Goal: Use online tool/utility

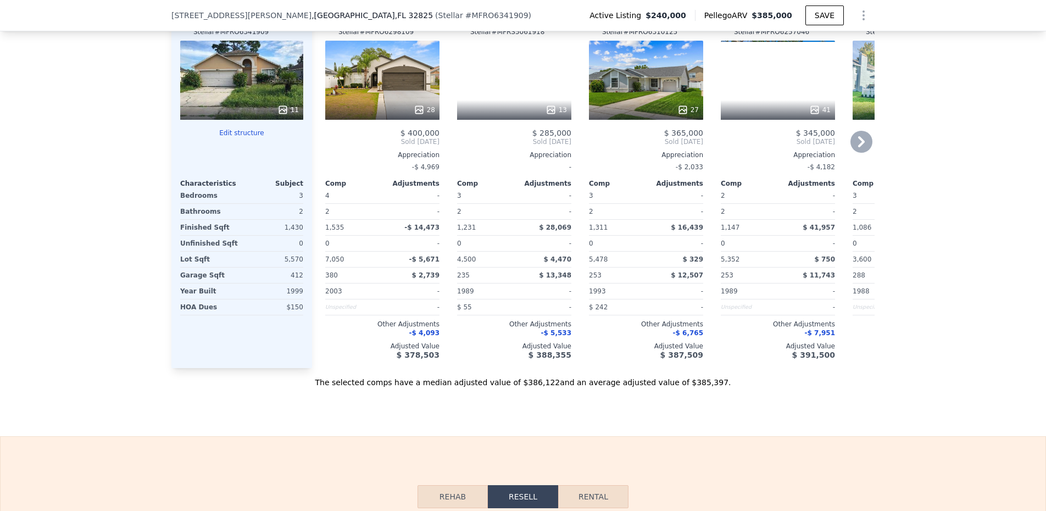
scroll to position [1560, 0]
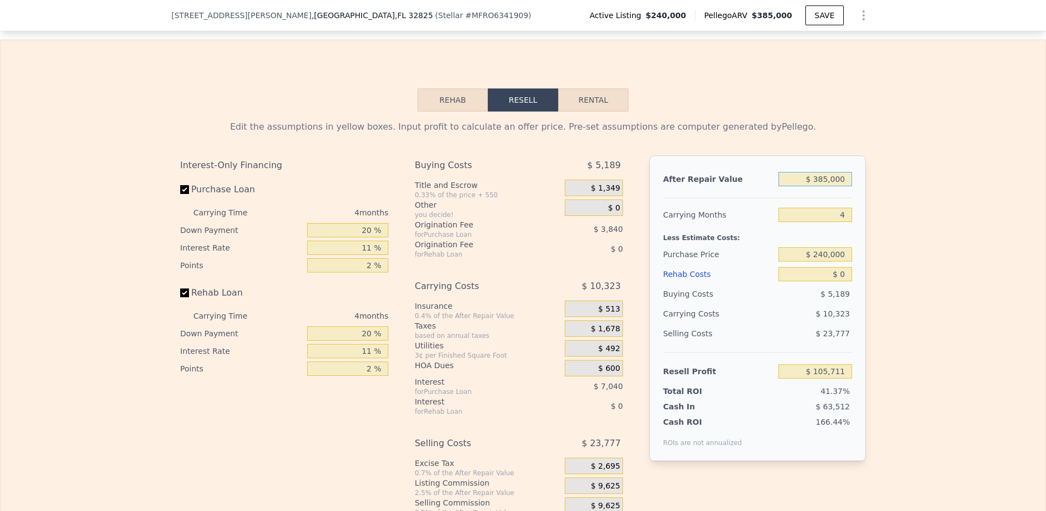
click at [817, 186] on input "$ 385,000" at bounding box center [815, 179] width 74 height 14
type input "$ 3"
type input "-$ 255,546"
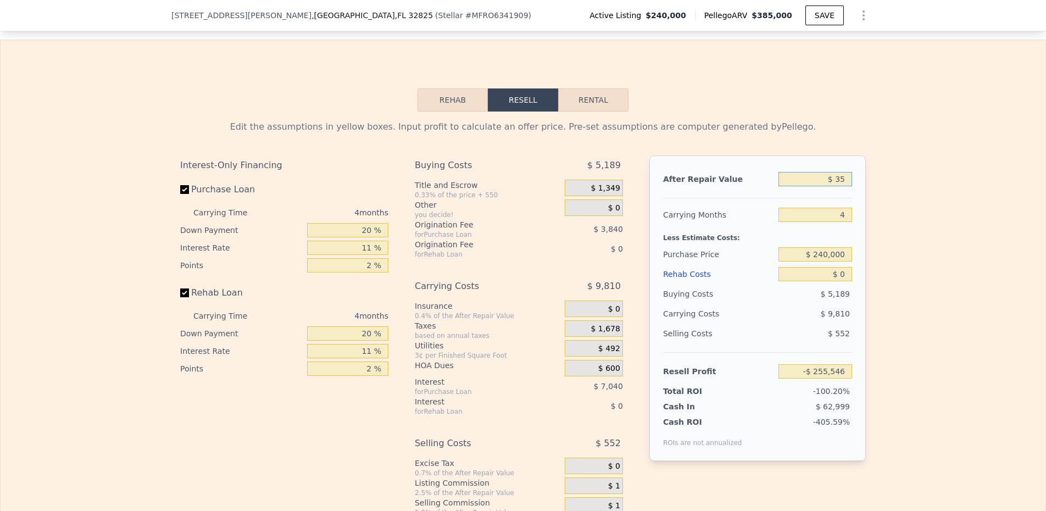
type input "$ 350"
type input "-$ 255,516"
type input "$ 3,500"
type input "-$ 252,267"
type input "$ 35,000"
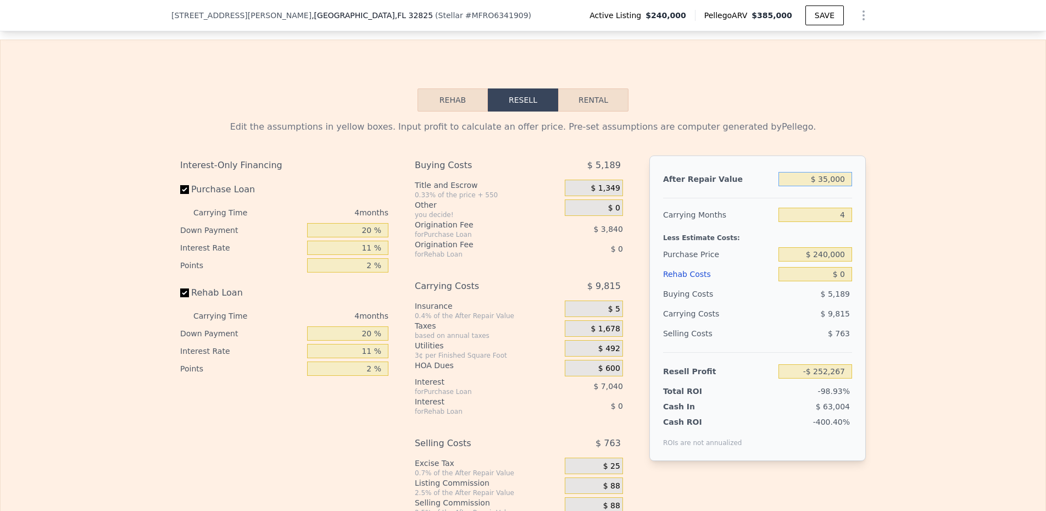
type input "-$ 222,708"
type input "$ 350,000"
type input "$ 72,868"
type input "$ 3,500,000"
type input "$ 3,028,629"
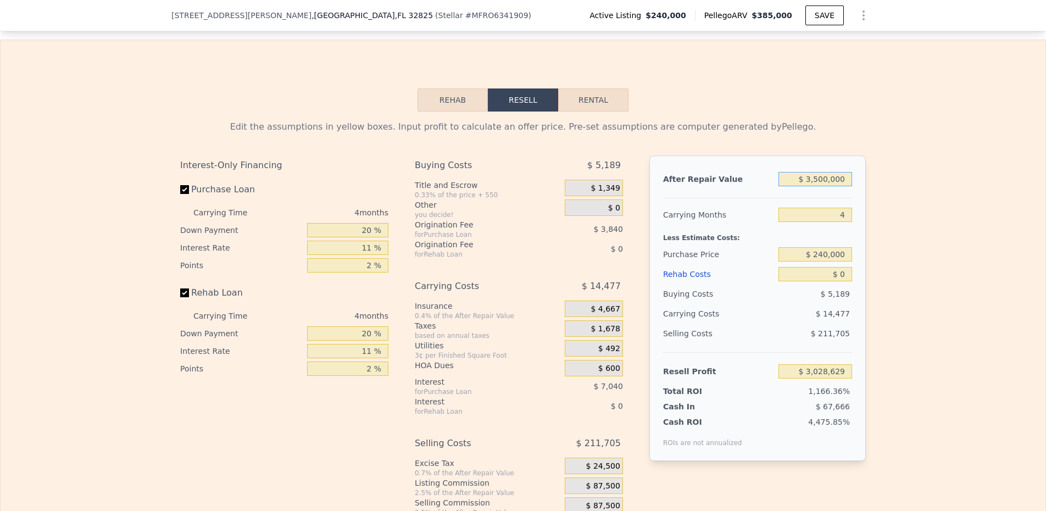
type input "$ 350,000"
type input "$ 72,868"
click at [816, 215] on div "After Repair Value $ 350,000 Carrying Months 4 Less Estimate Costs: Purchase Pr…" at bounding box center [757, 307] width 216 height 305
click at [818, 284] on div "$ 0" at bounding box center [815, 274] width 74 height 20
click at [833, 281] on input "$ 0" at bounding box center [815, 274] width 74 height 14
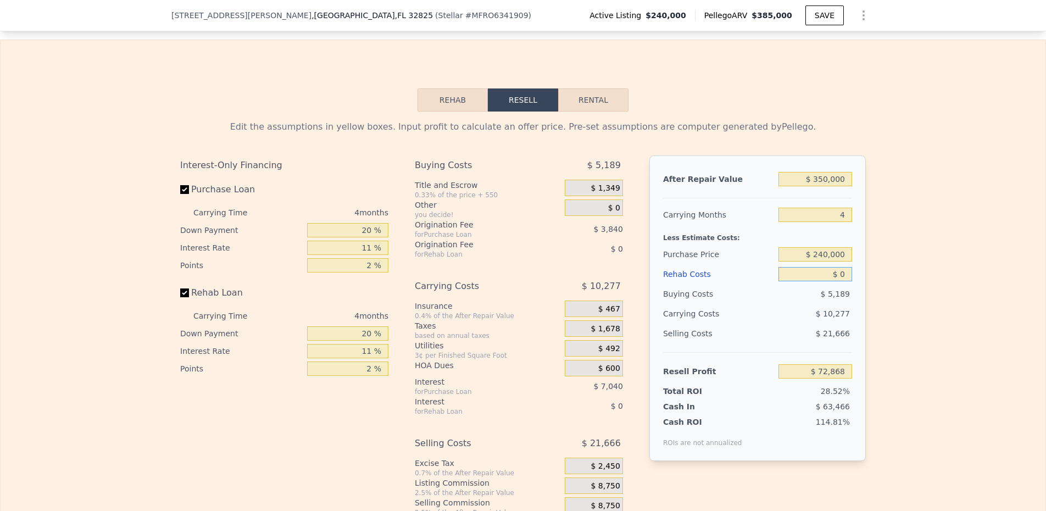
click at [833, 281] on input "$ 0" at bounding box center [815, 274] width 74 height 14
type input "$ 6"
type input "$ 72,862"
type input "$ 65"
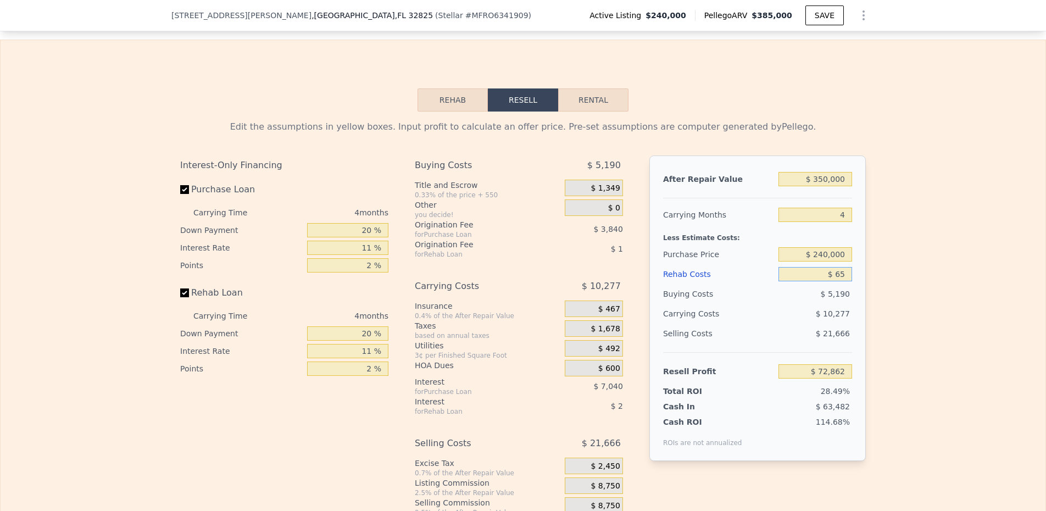
type input "$ 72,802"
type input "$ 6,500"
type input "$ 66,072"
type input "$ 65,000"
type input "$ 4,920"
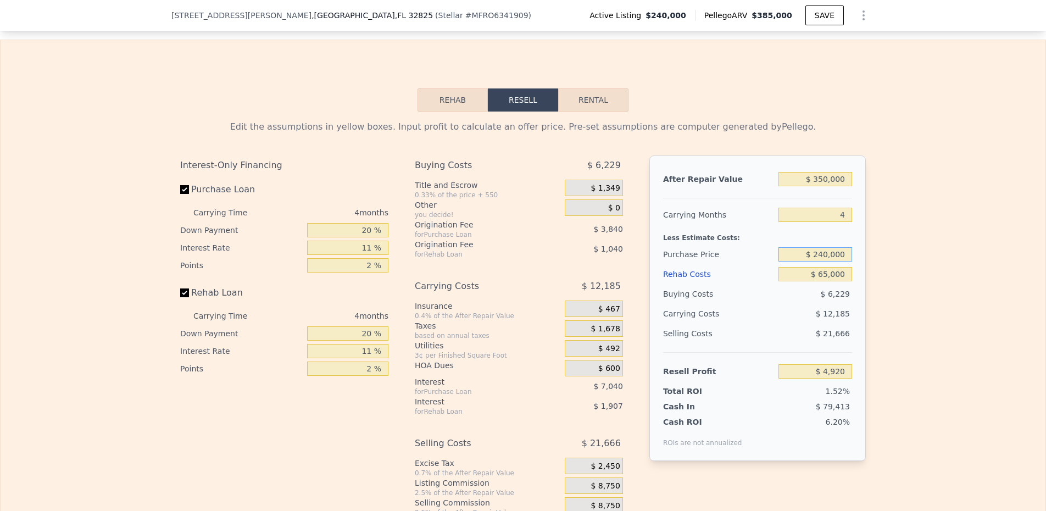
click at [806, 261] on input "$ 240,000" at bounding box center [815, 254] width 74 height 14
type input "$ 190,000"
click at [785, 244] on div "Less Estimate Costs:" at bounding box center [757, 235] width 189 height 20
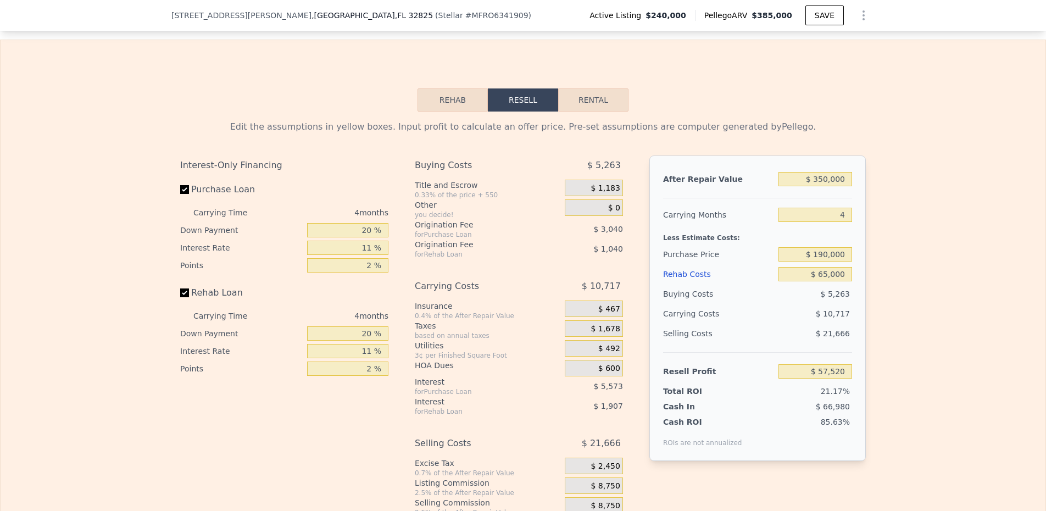
type input "$ 57,354"
click at [759, 323] on div "$ 10,717" at bounding box center [794, 314] width 116 height 20
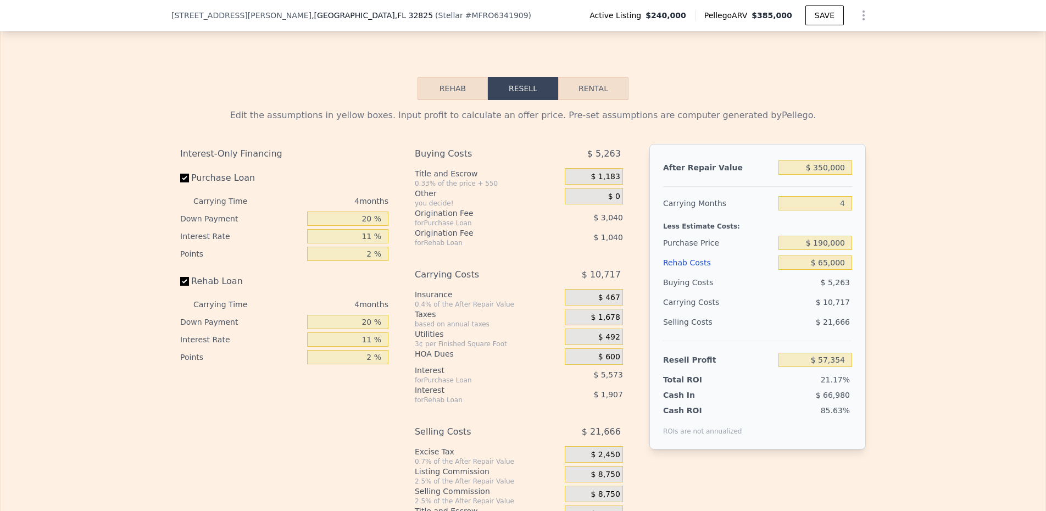
scroll to position [1575, 0]
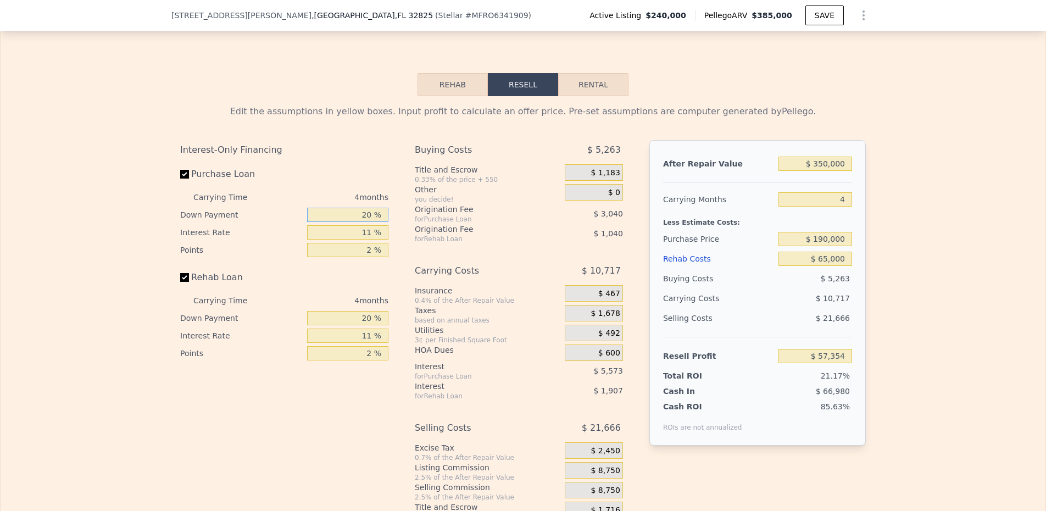
click at [343, 222] on input "20 %" at bounding box center [347, 215] width 81 height 14
type input "1 %"
type input "$ 55,308"
type input "15 %"
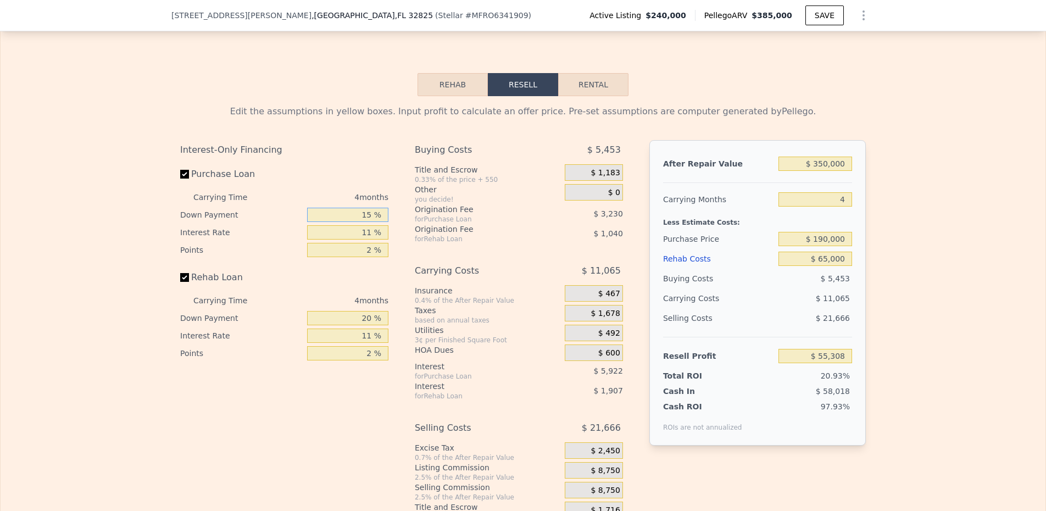
type input "$ 56,816"
type input "15 %"
click at [351, 325] on input "20 %" at bounding box center [347, 318] width 81 height 14
type input "1 %"
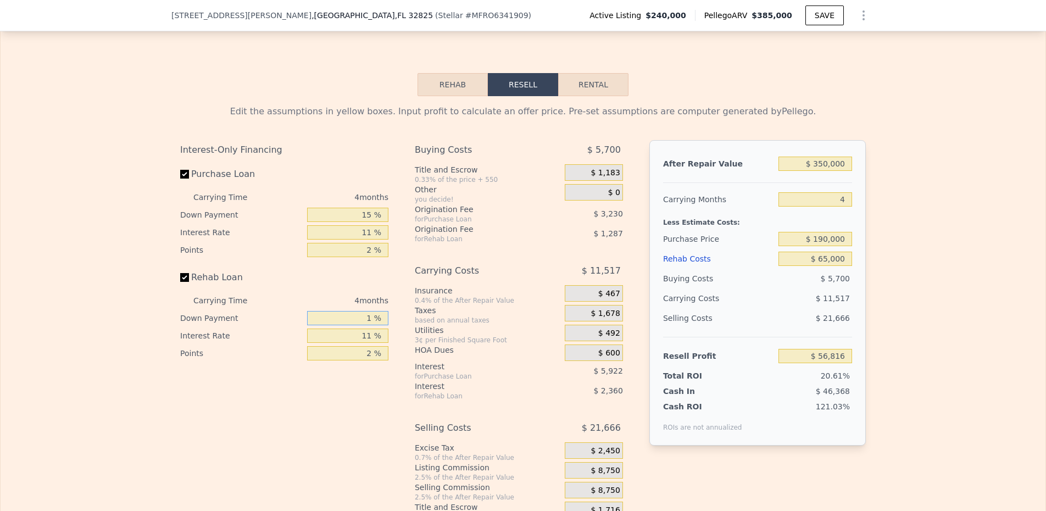
type input "$ 56,117"
type input "15 %"
type input "$ 56,635"
type input "15 %"
click at [579, 181] on div "$ 1,183" at bounding box center [594, 172] width 58 height 16
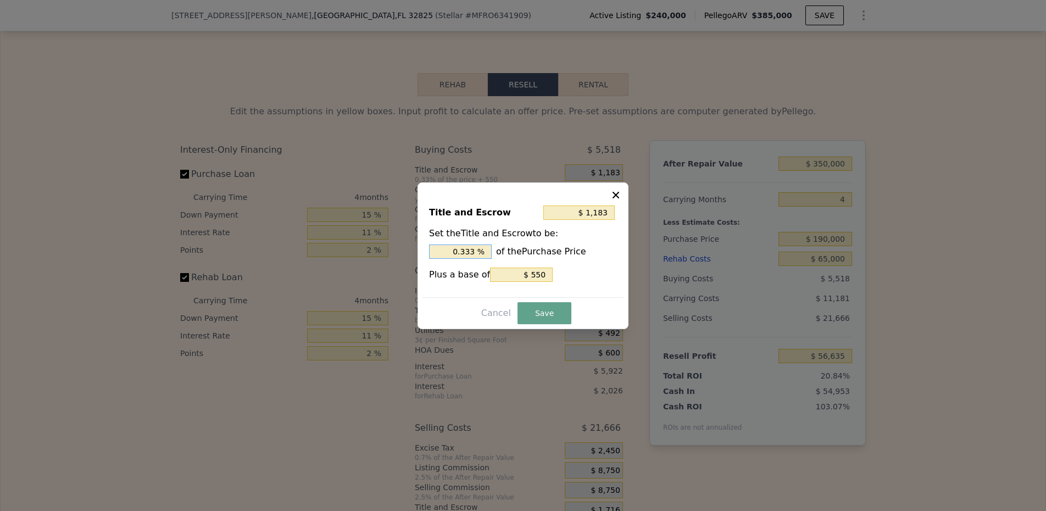
click at [445, 245] on input "0.333 %" at bounding box center [460, 251] width 63 height 14
type input "$ 2,450"
type input "1. %"
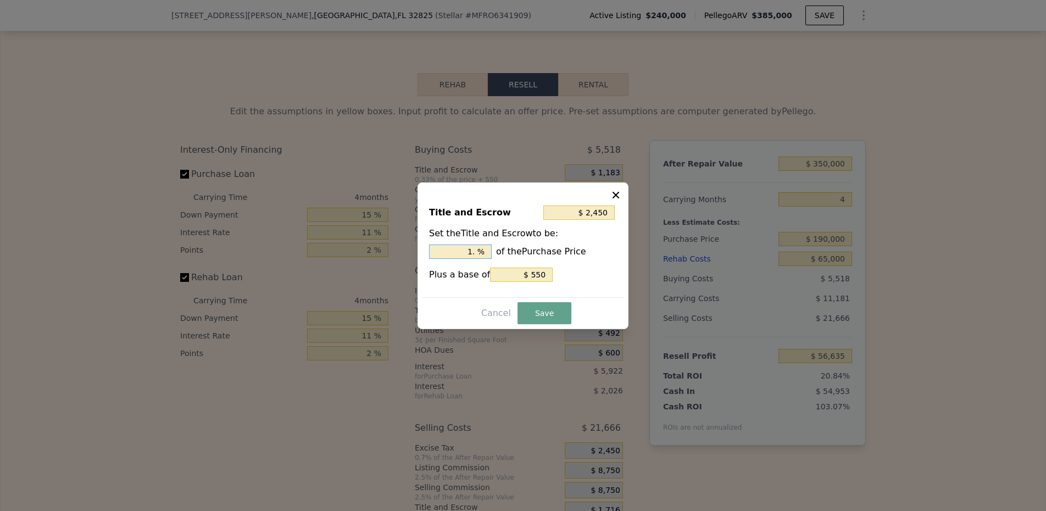
type input "$ 2,830"
type input "1.2 %"
type input "$ 2,925"
type input "1.25 %"
click at [528, 270] on input "$ 550" at bounding box center [521, 274] width 63 height 14
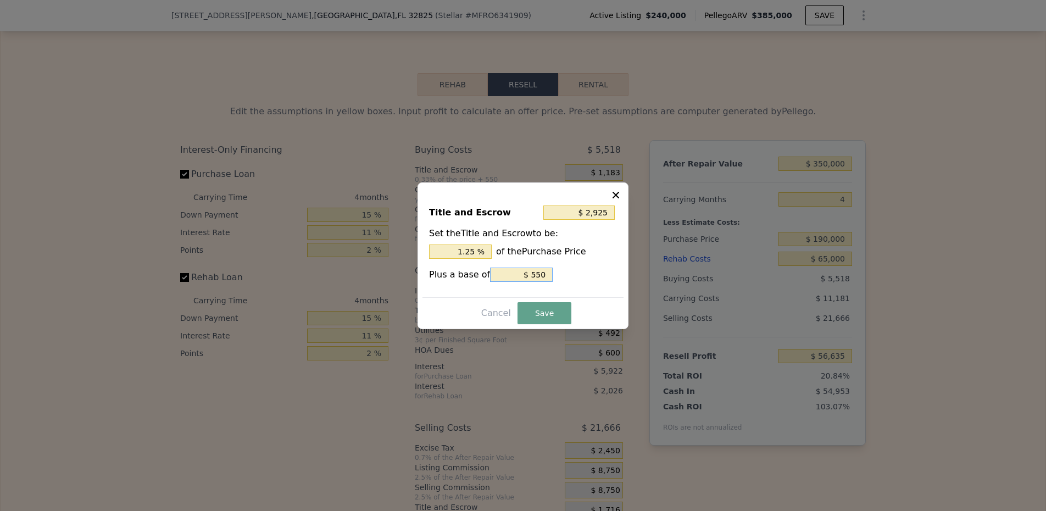
click at [528, 270] on input "$ 550" at bounding box center [521, 274] width 63 height 14
type input "$ 2,375"
type input "$ 0"
click at [552, 317] on button "Save" at bounding box center [544, 313] width 54 height 22
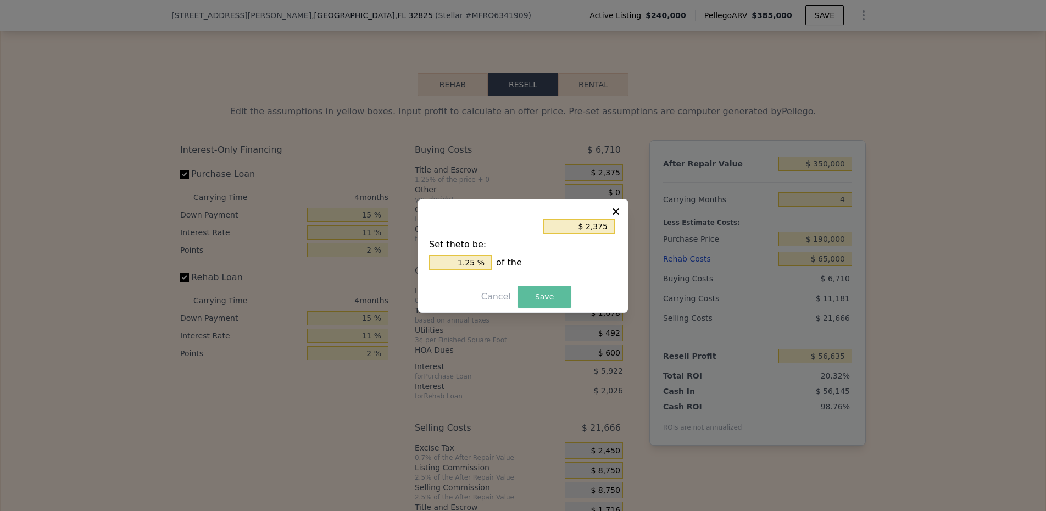
type input "$ 55,443"
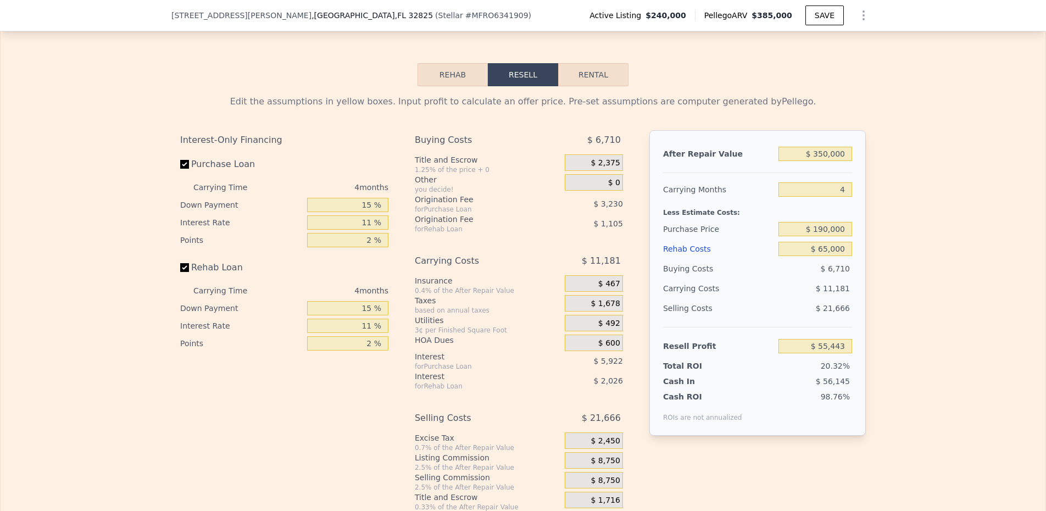
scroll to position [1587, 0]
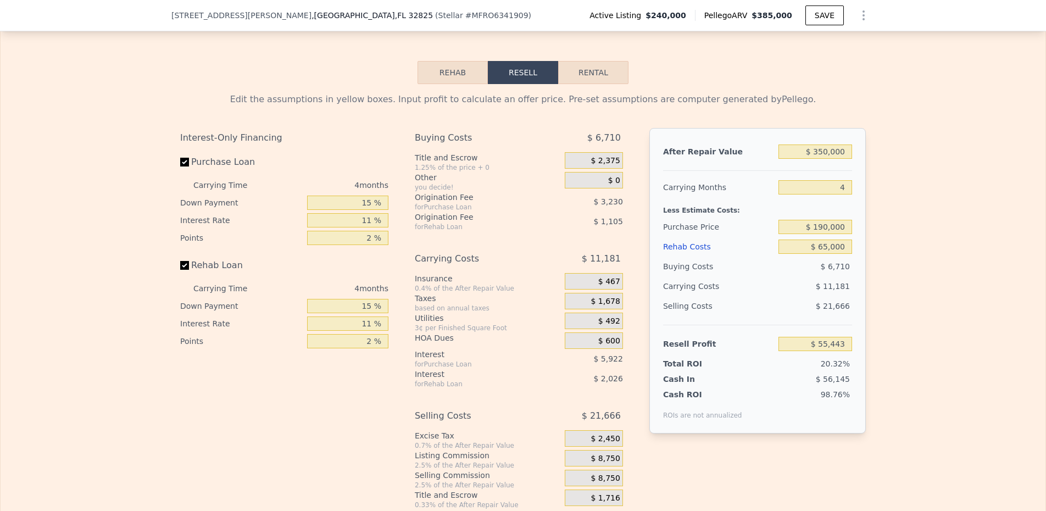
click at [600, 84] on button "Rental" at bounding box center [593, 72] width 70 height 23
select select "30"
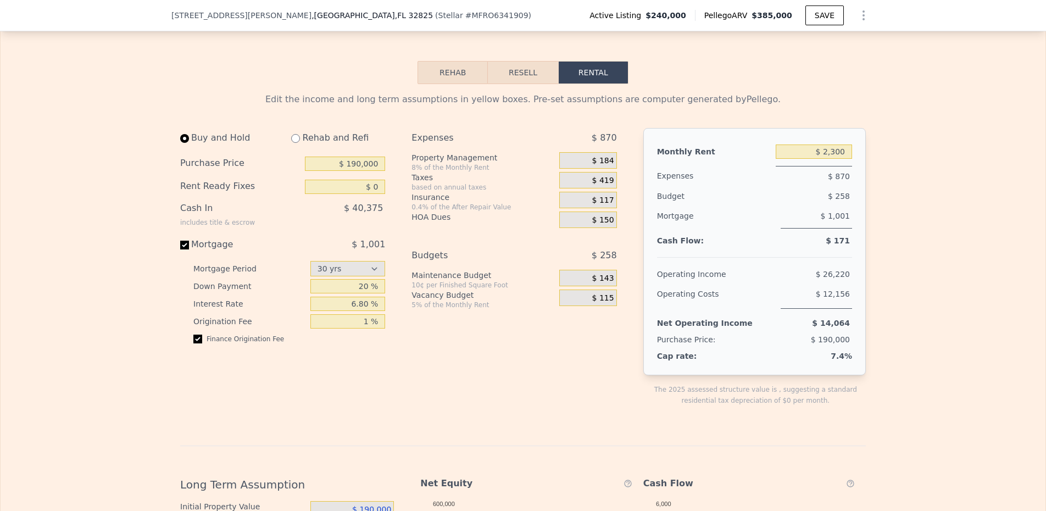
click at [293, 143] on input "radio" at bounding box center [295, 138] width 9 height 9
radio input "true"
select select "30"
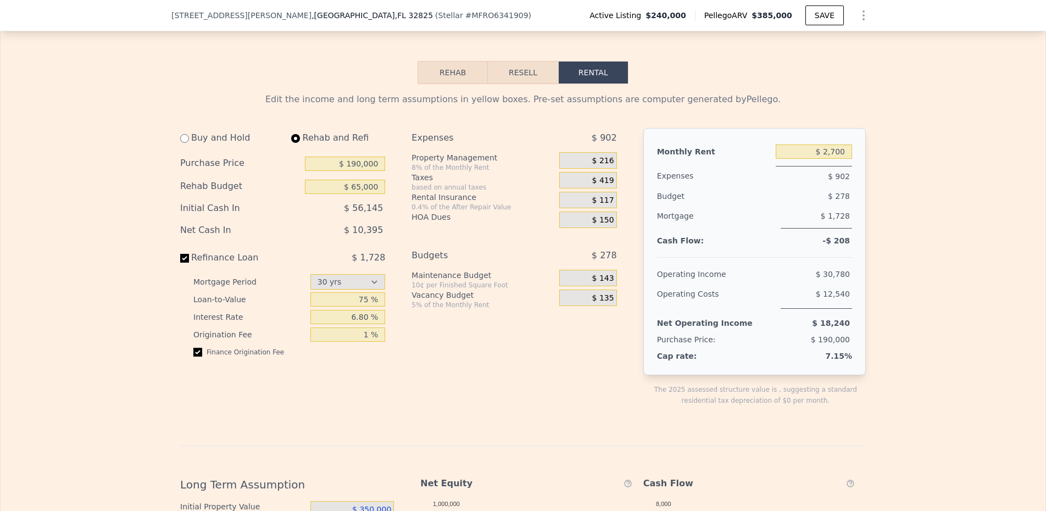
type input "$ 65,000"
type input "$ 2,700"
click at [602, 166] on span "$ 216" at bounding box center [603, 161] width 22 height 10
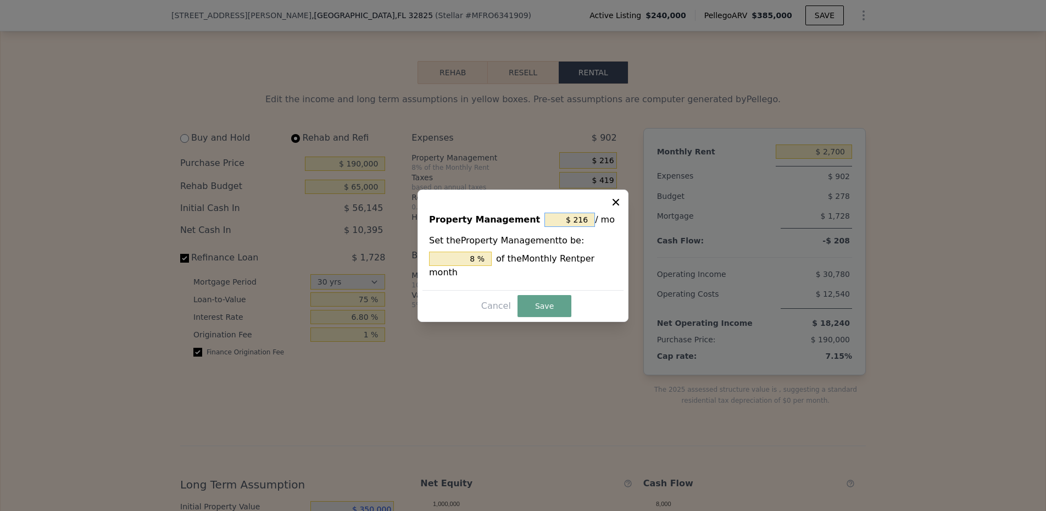
click at [567, 218] on input "$ 216" at bounding box center [569, 220] width 51 height 14
type input "$ 0"
type input "0 %"
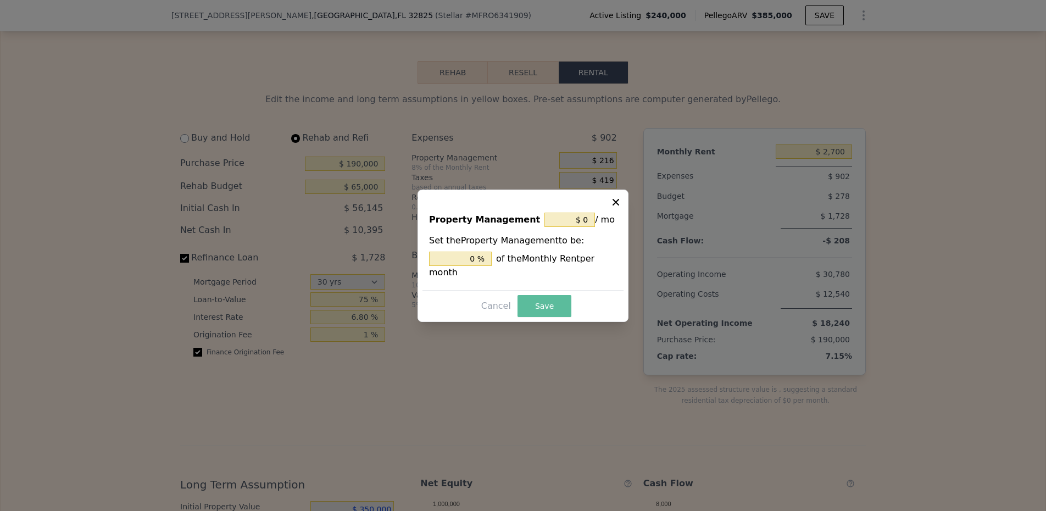
click at [545, 310] on button "Save" at bounding box center [544, 306] width 54 height 22
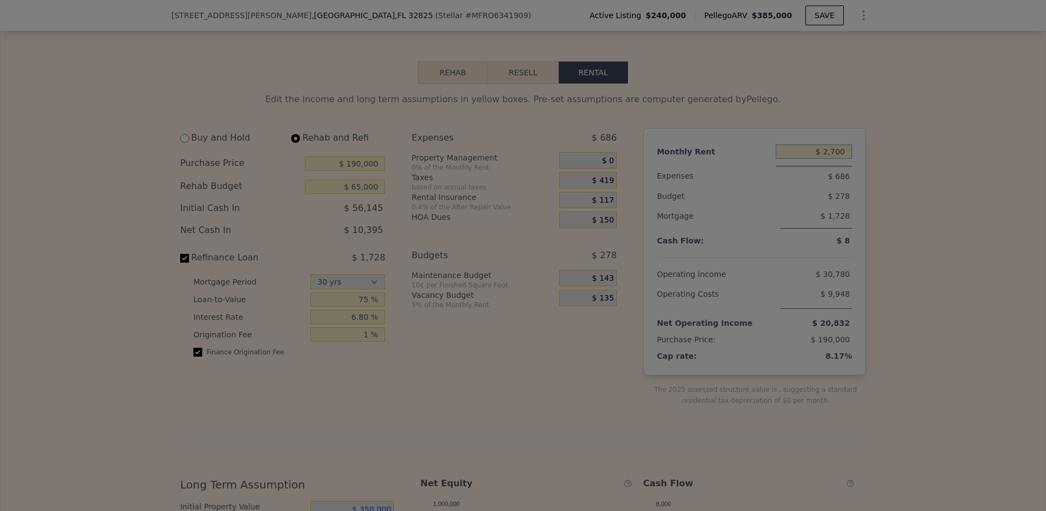
click at [822, 159] on input "$ 2,700" at bounding box center [813, 151] width 76 height 14
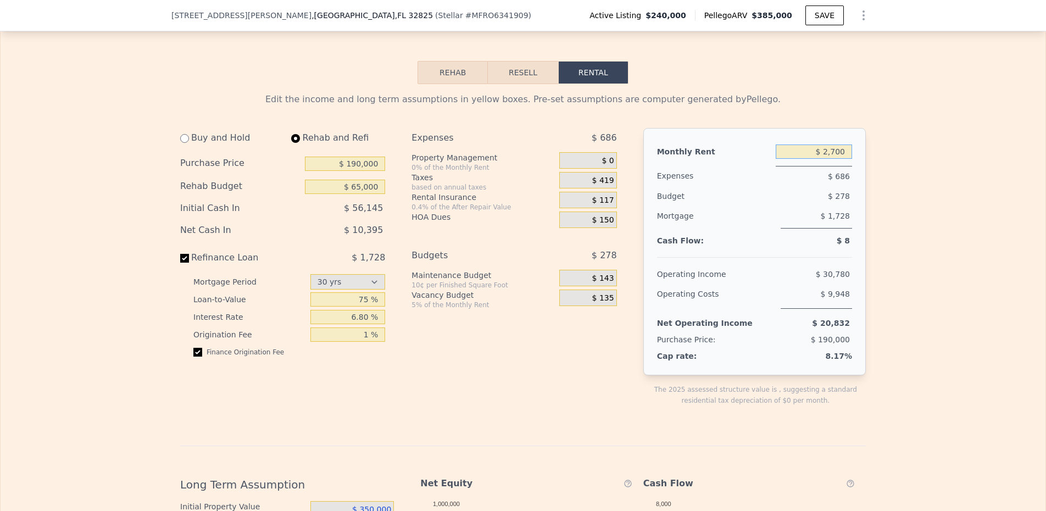
click at [822, 159] on input "$ 2,700" at bounding box center [813, 151] width 76 height 14
type input "$ 2,300"
click at [756, 237] on div "Mortgage $ 1,728" at bounding box center [754, 221] width 195 height 31
